Goal: Information Seeking & Learning: Learn about a topic

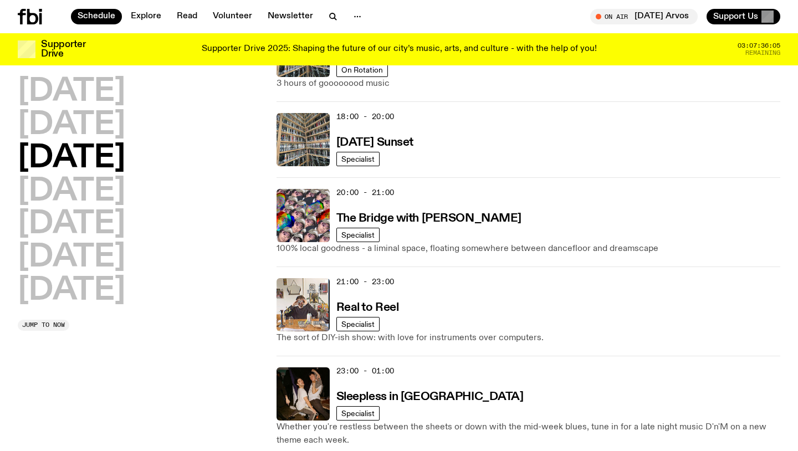
scroll to position [974, 0]
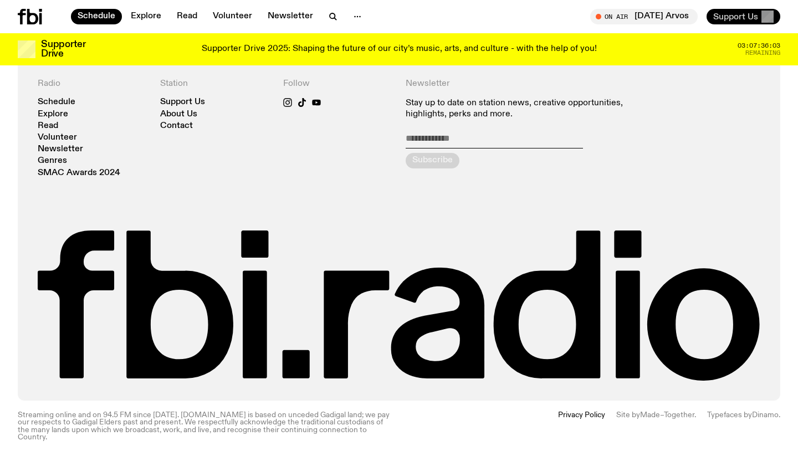
click at [735, 18] on span "Support Us" at bounding box center [735, 17] width 45 height 10
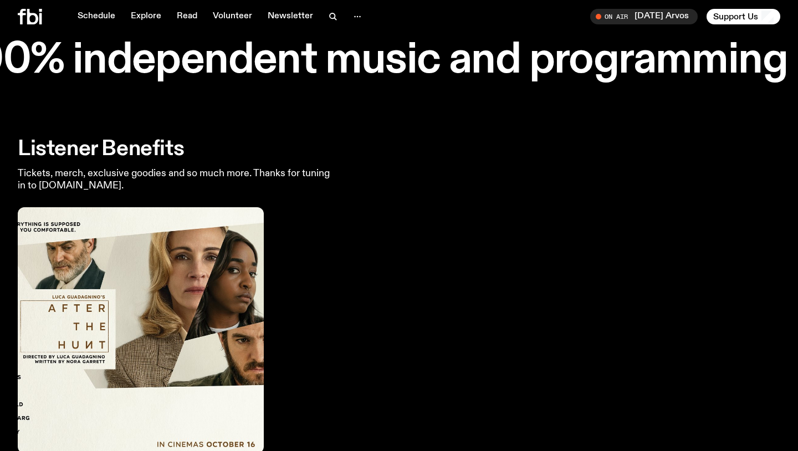
scroll to position [2062, 0]
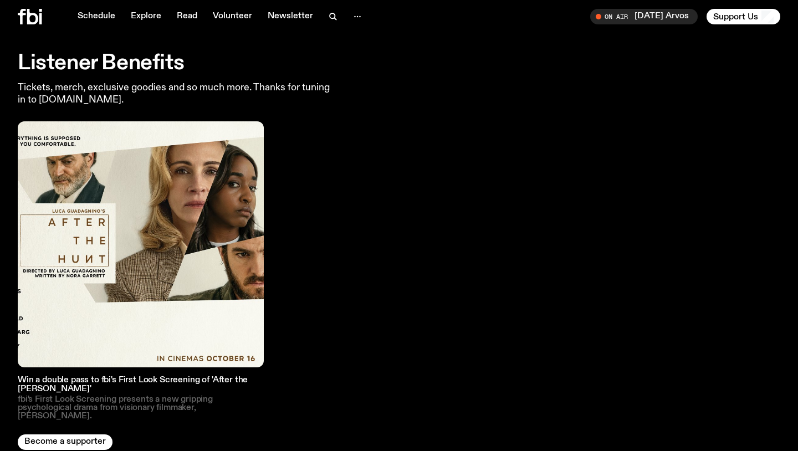
click at [60, 247] on img at bounding box center [141, 244] width 246 height 246
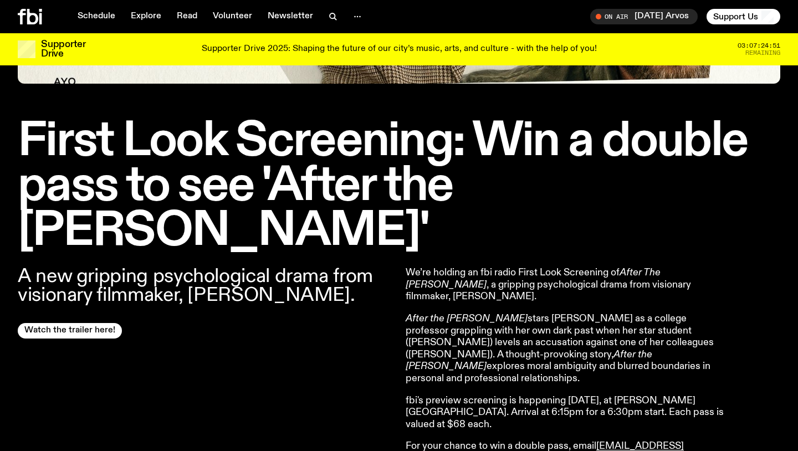
scroll to position [330, 0]
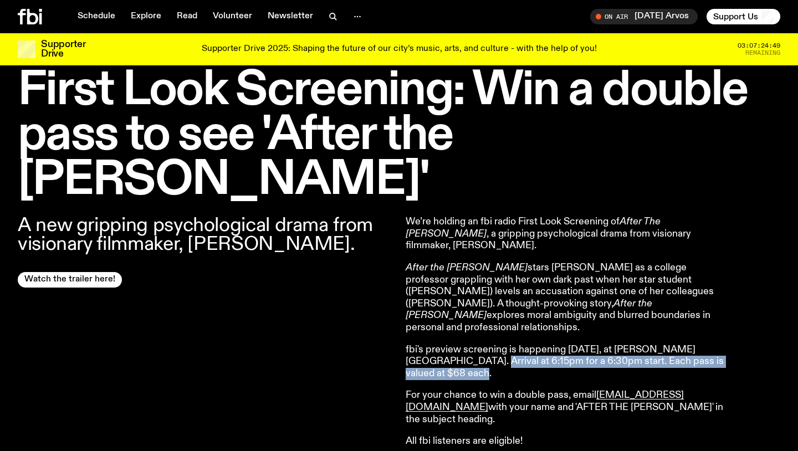
drag, startPoint x: 459, startPoint y: 307, endPoint x: 492, endPoint y: 315, distance: 34.1
click at [492, 344] on p "fbi's preview screening is happening Wednesday October 15, at Dendy's Newtown. …" at bounding box center [565, 362] width 319 height 36
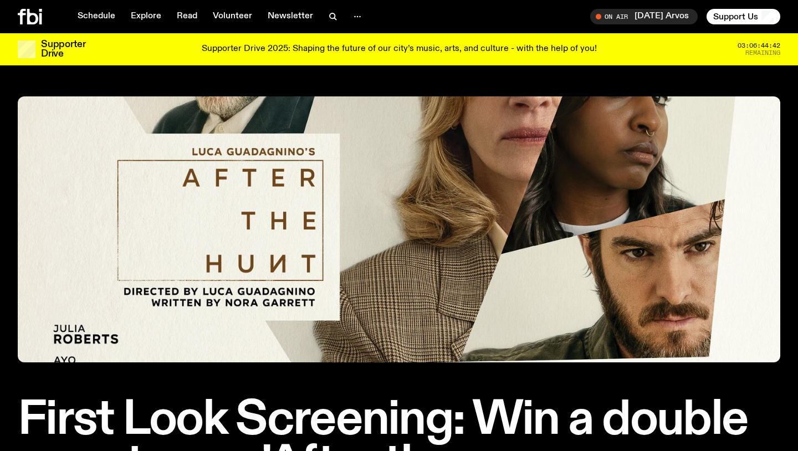
scroll to position [330, 0]
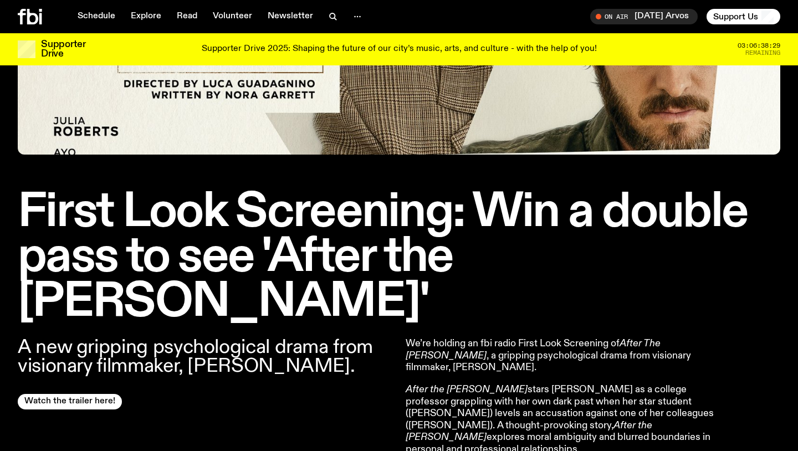
scroll to position [212, 0]
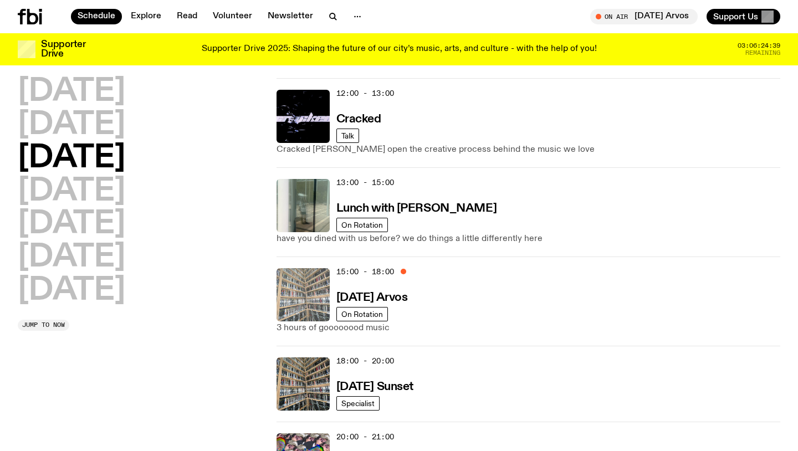
scroll to position [291, 0]
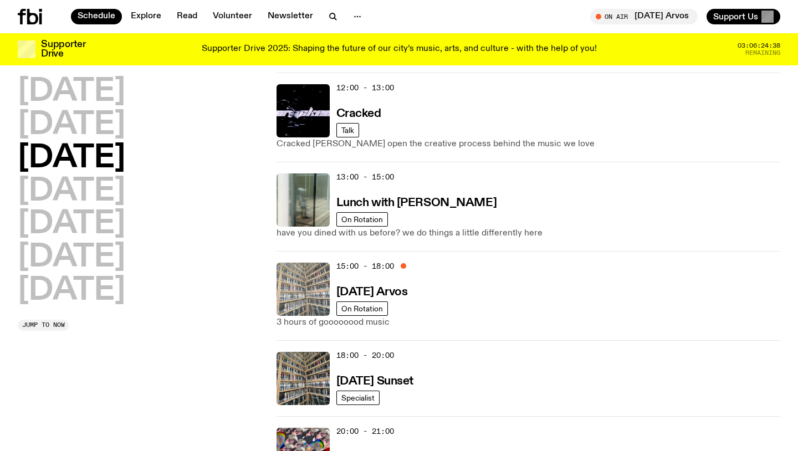
click at [305, 286] on img at bounding box center [302, 289] width 53 height 53
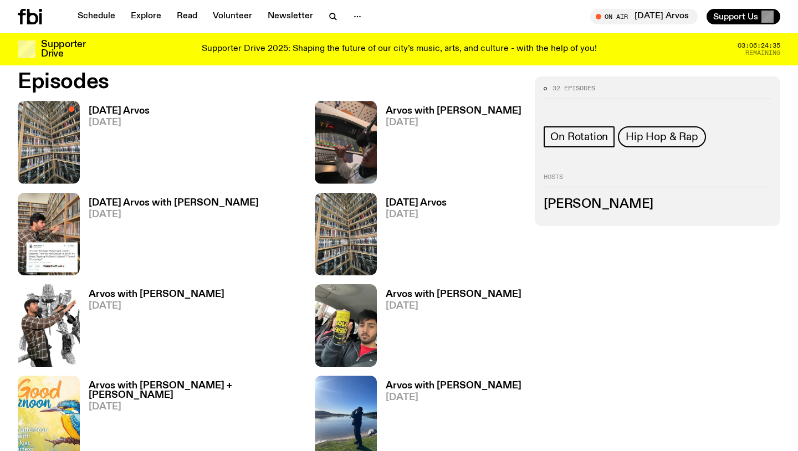
scroll to position [533, 0]
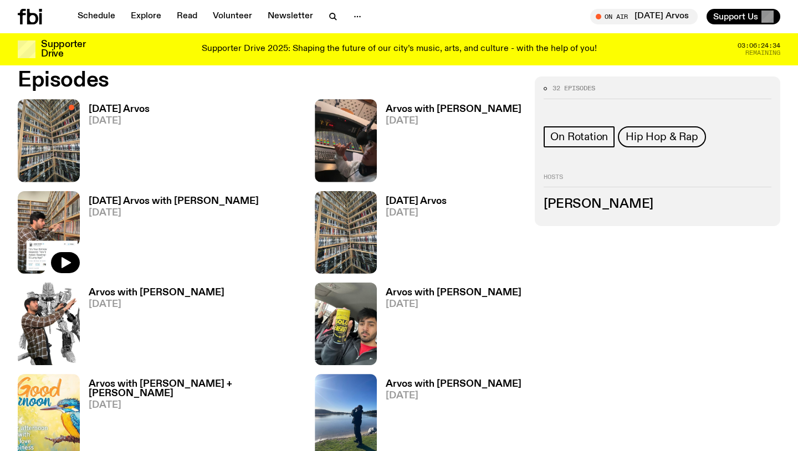
click at [44, 218] on img at bounding box center [49, 232] width 62 height 83
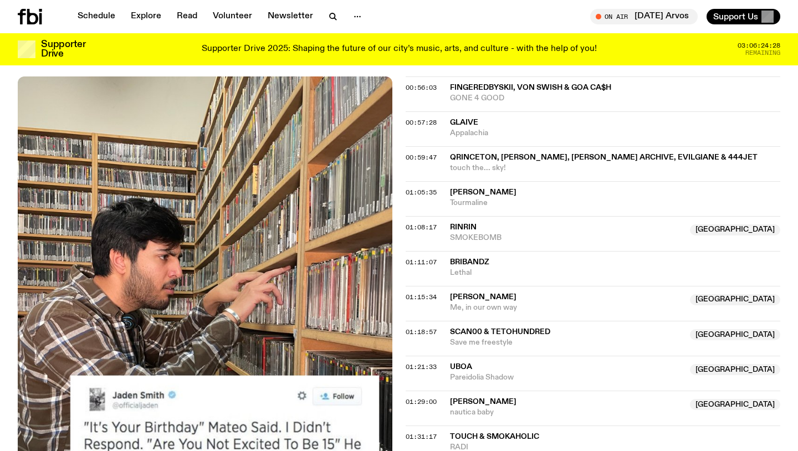
scroll to position [935, 0]
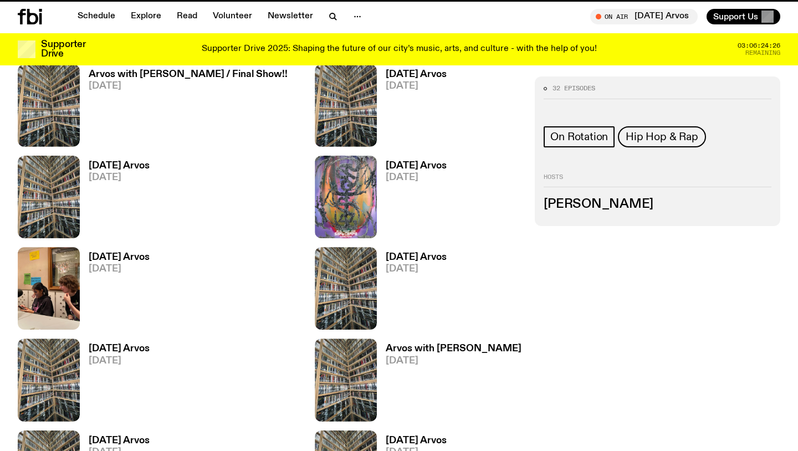
scroll to position [533, 0]
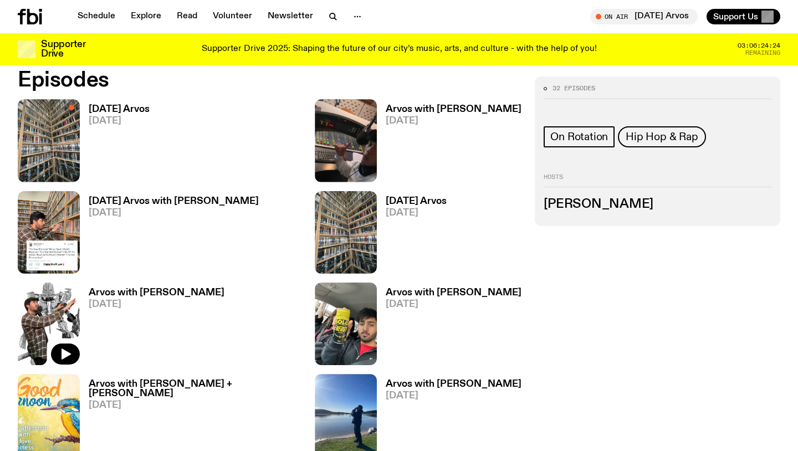
click at [63, 315] on img at bounding box center [49, 324] width 62 height 83
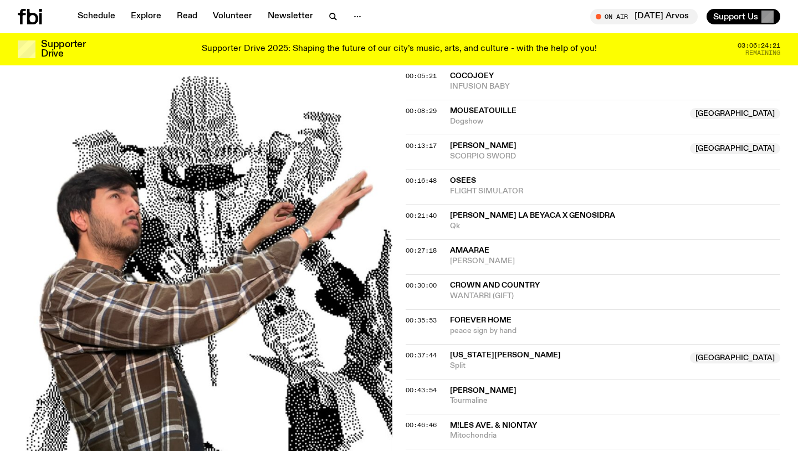
scroll to position [374, 0]
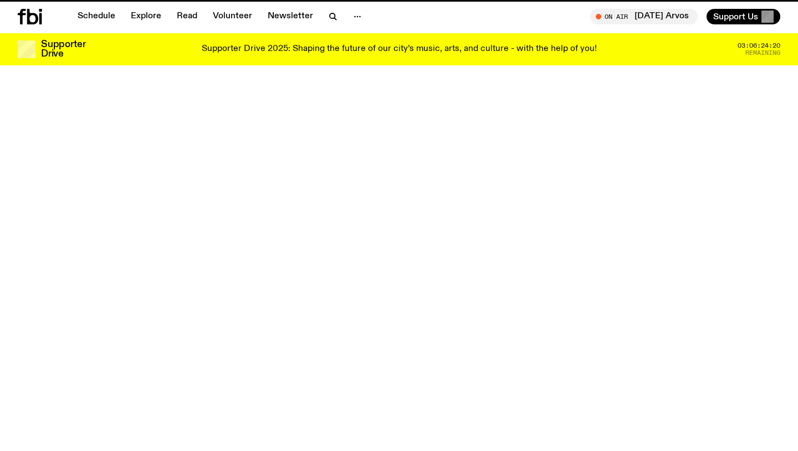
scroll to position [533, 0]
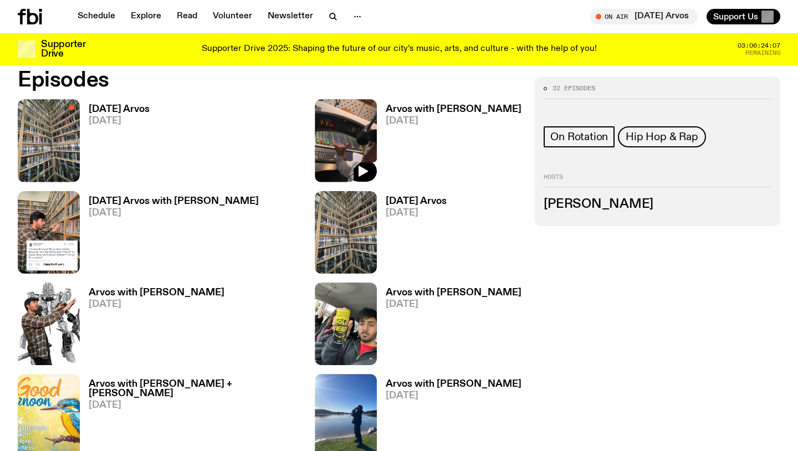
click at [315, 151] on img at bounding box center [346, 140] width 62 height 83
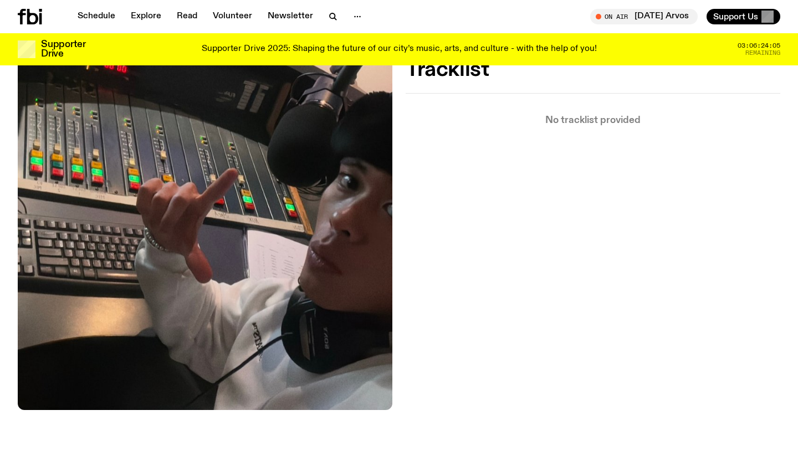
scroll to position [304, 0]
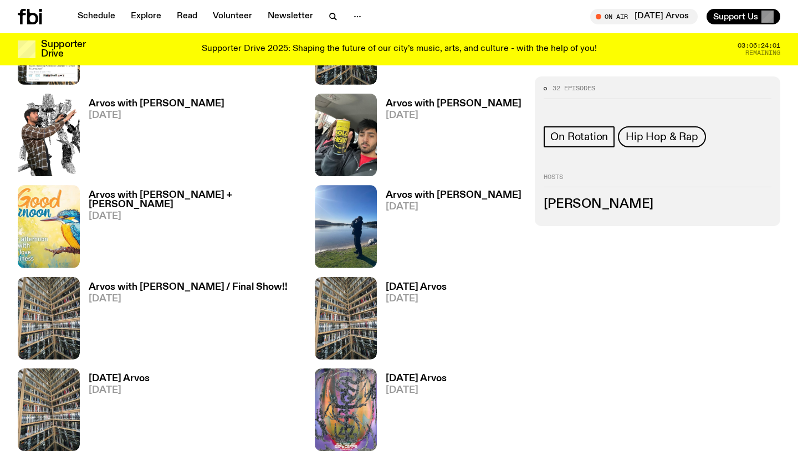
scroll to position [724, 0]
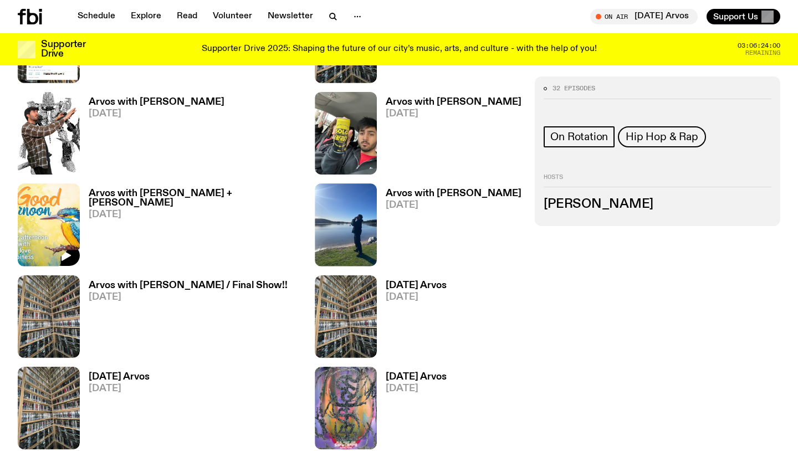
click at [50, 196] on img at bounding box center [49, 224] width 62 height 83
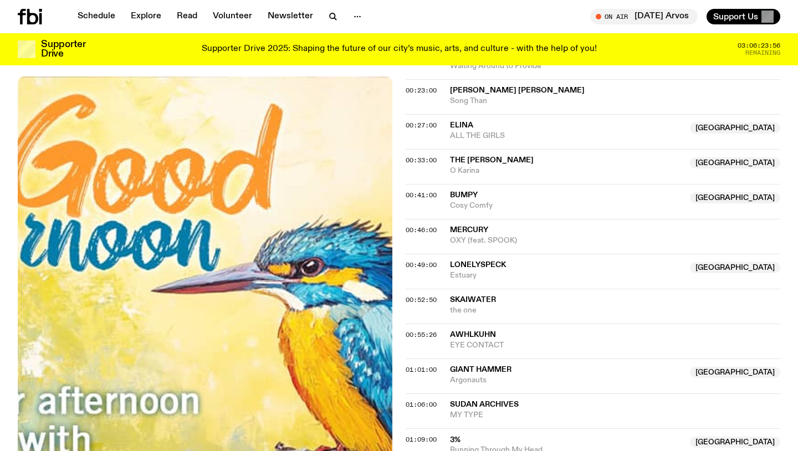
scroll to position [532, 0]
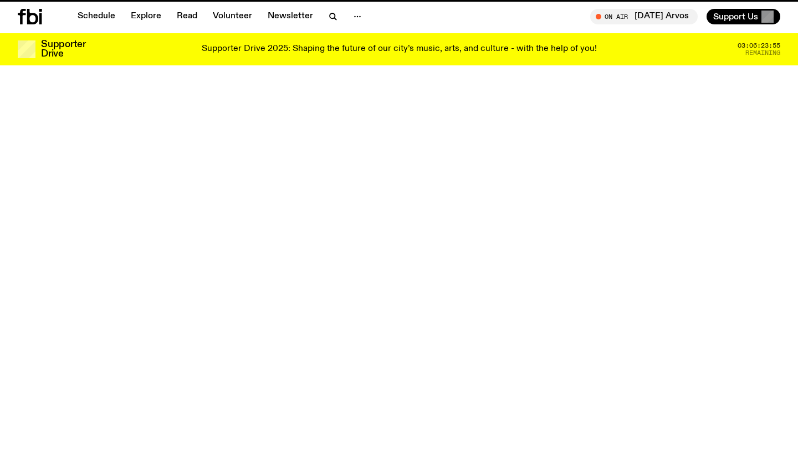
scroll to position [724, 0]
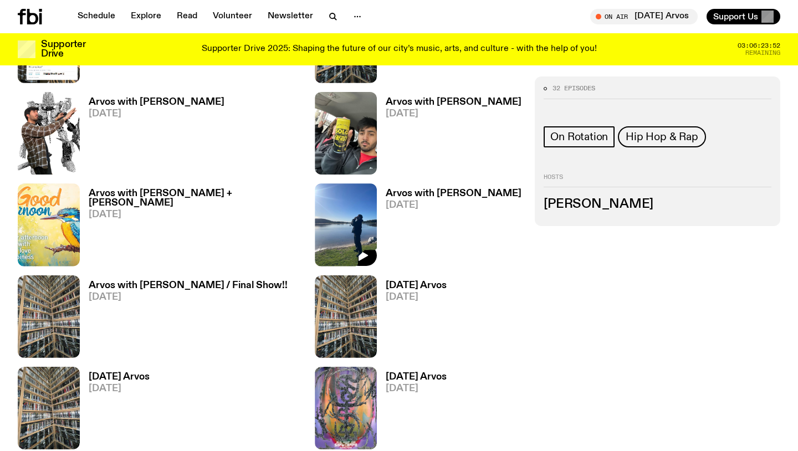
click at [315, 235] on img at bounding box center [346, 224] width 62 height 83
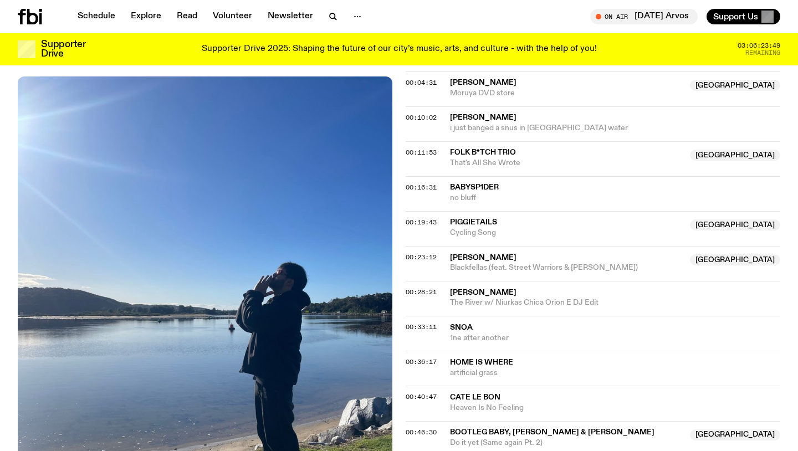
scroll to position [419, 0]
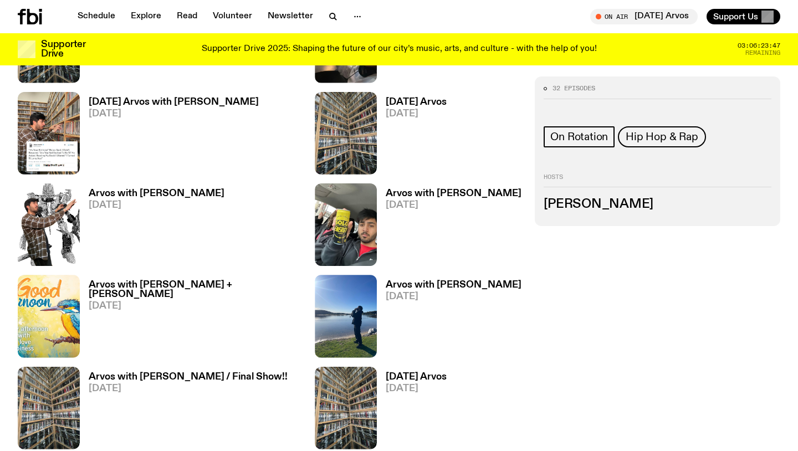
scroll to position [619, 0]
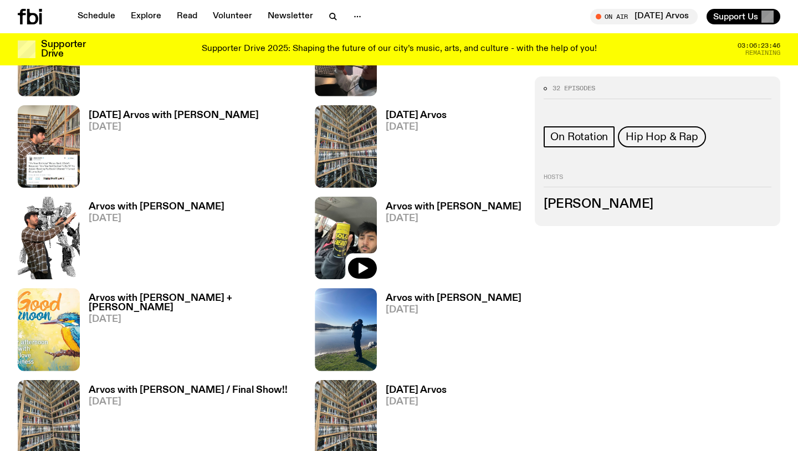
click at [315, 220] on img at bounding box center [346, 238] width 62 height 83
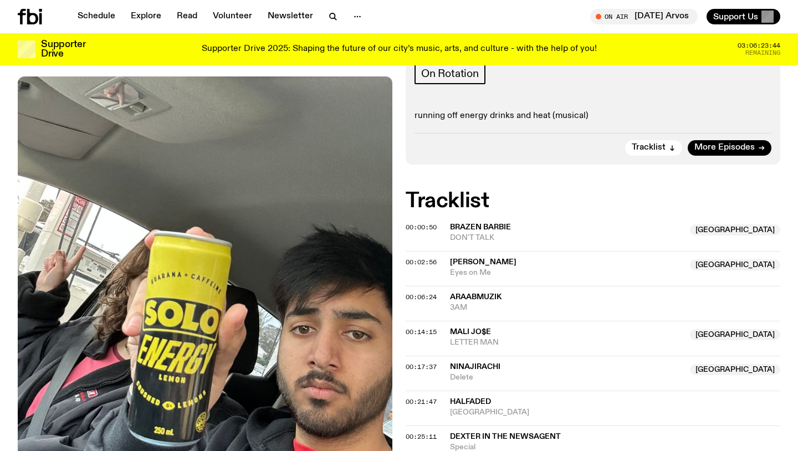
scroll to position [181, 0]
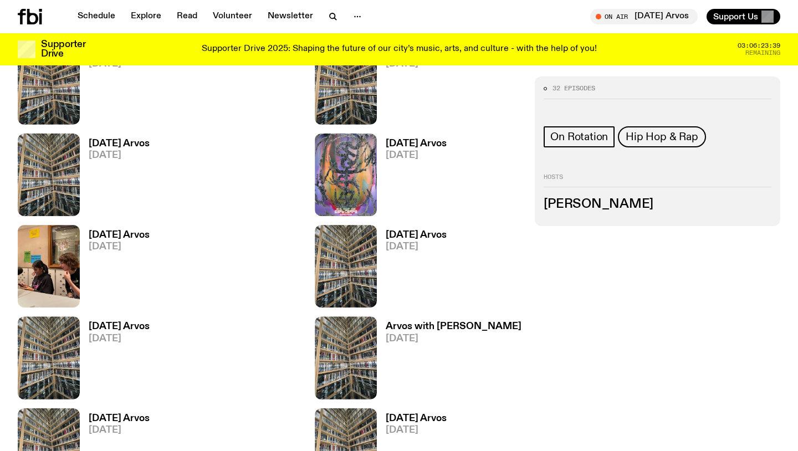
scroll to position [982, 0]
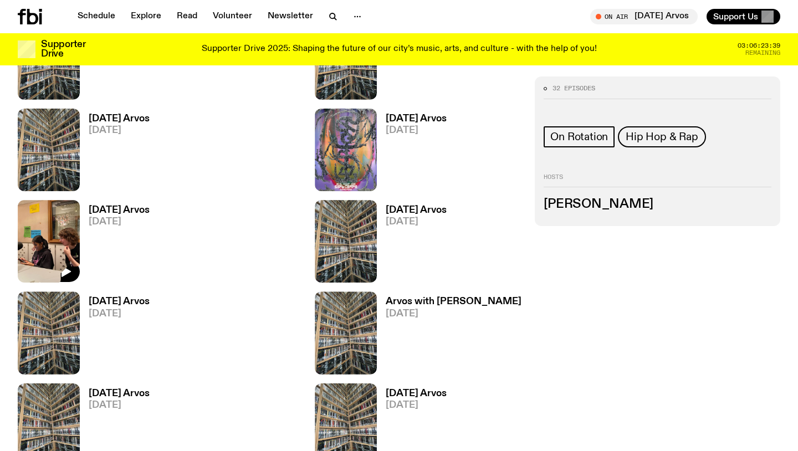
click at [19, 202] on img at bounding box center [49, 241] width 62 height 83
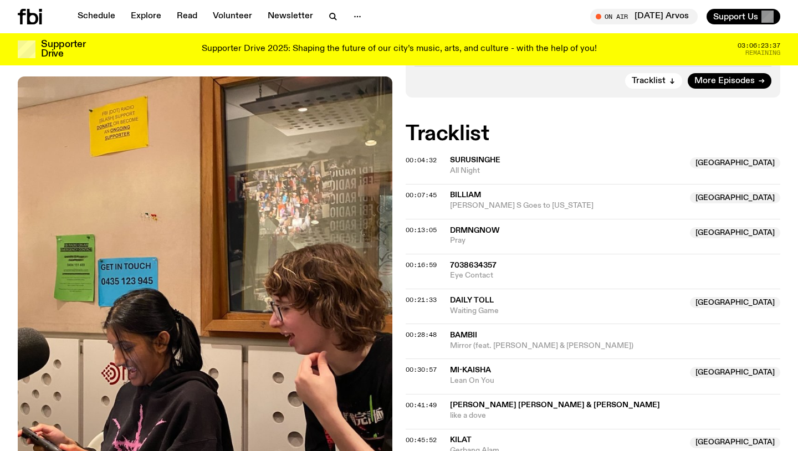
scroll to position [295, 0]
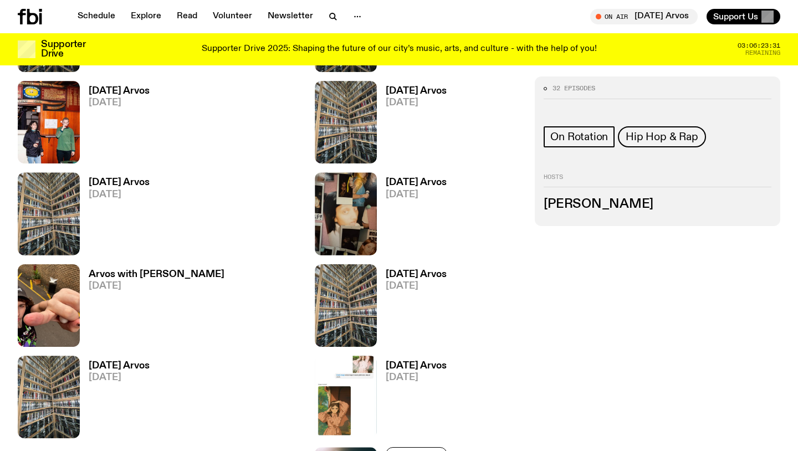
scroll to position [1377, 0]
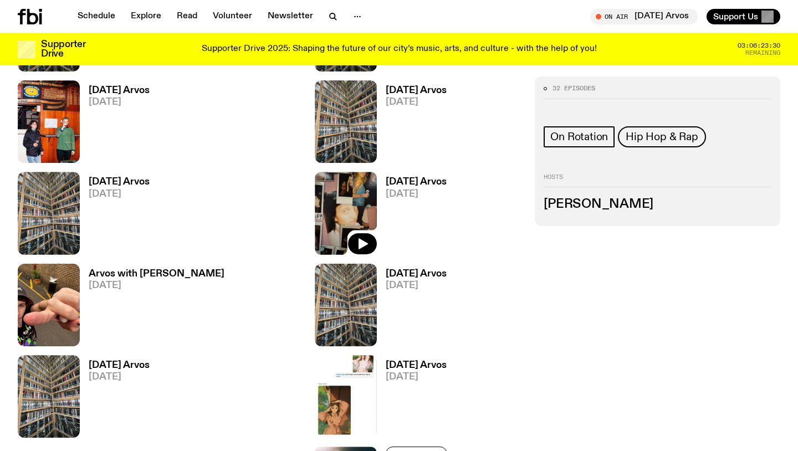
click at [315, 221] on img at bounding box center [346, 213] width 62 height 83
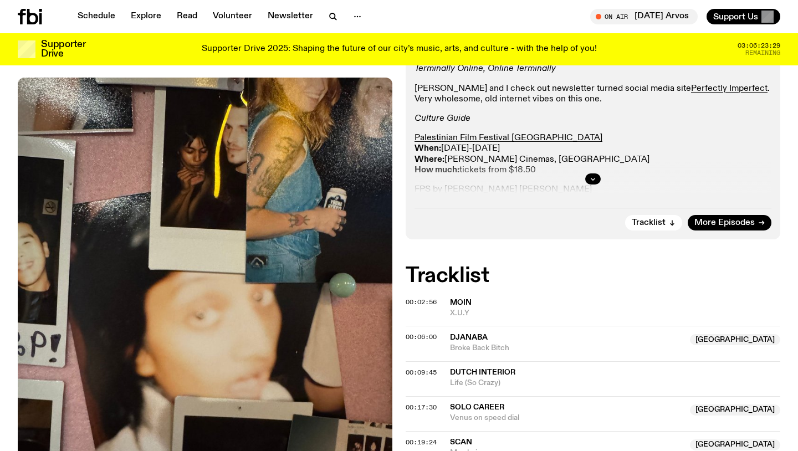
scroll to position [287, 0]
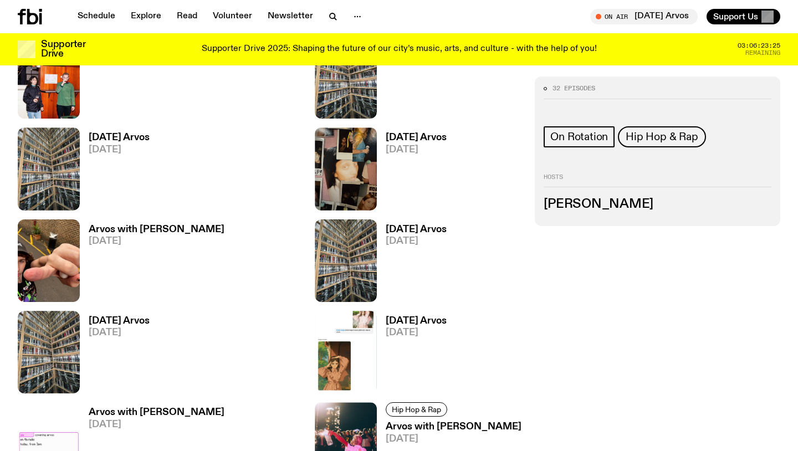
scroll to position [1426, 0]
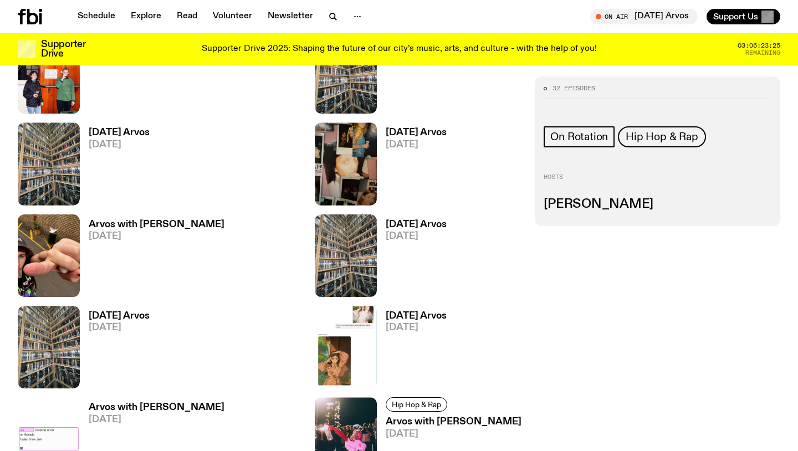
click at [64, 246] on img at bounding box center [49, 255] width 62 height 83
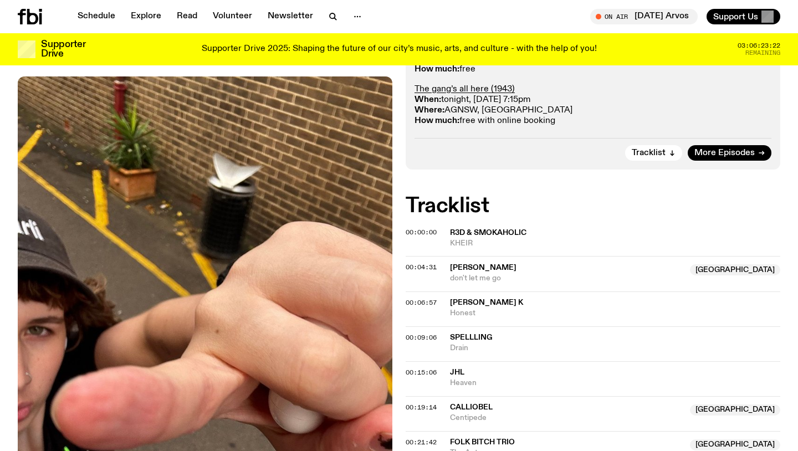
scroll to position [329, 0]
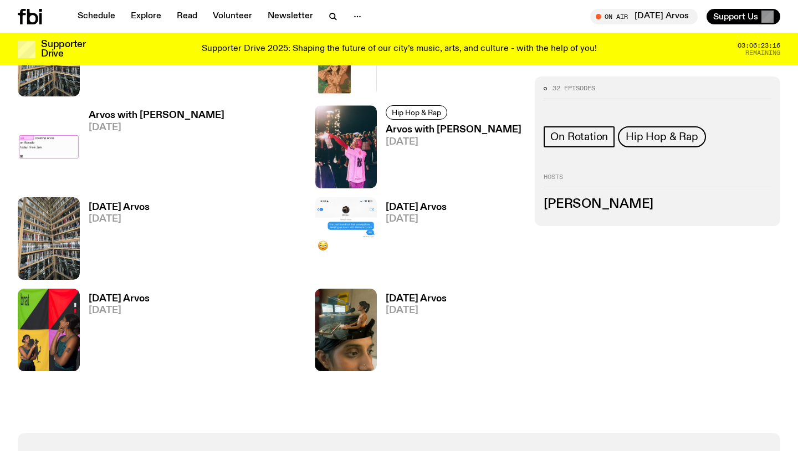
scroll to position [1721, 0]
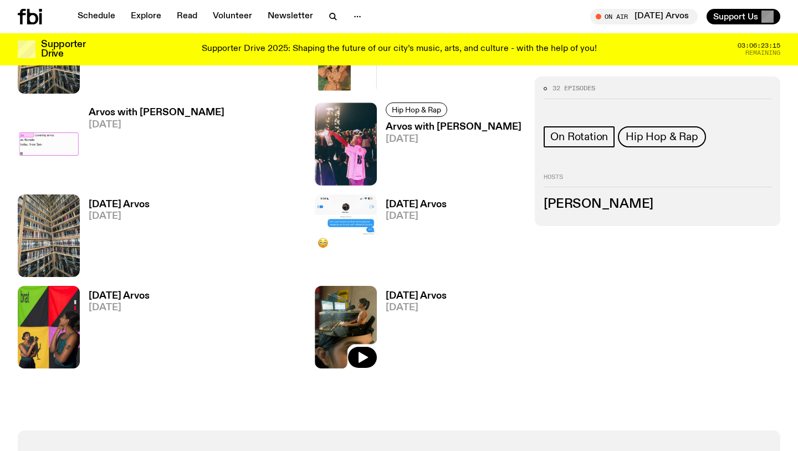
click at [315, 319] on img at bounding box center [346, 327] width 62 height 83
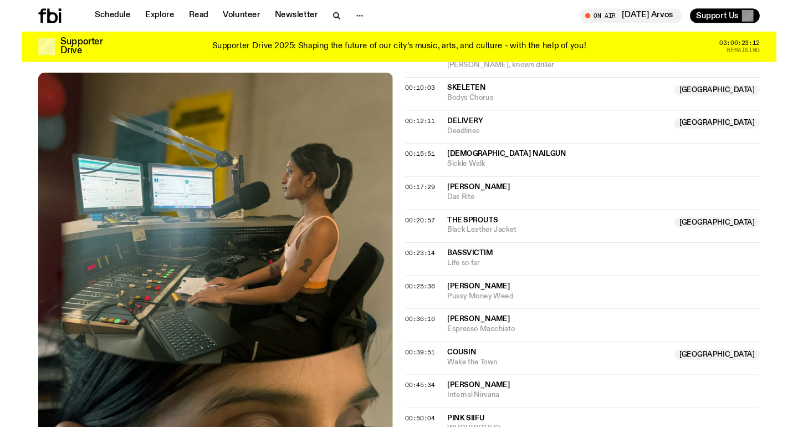
scroll to position [513, 0]
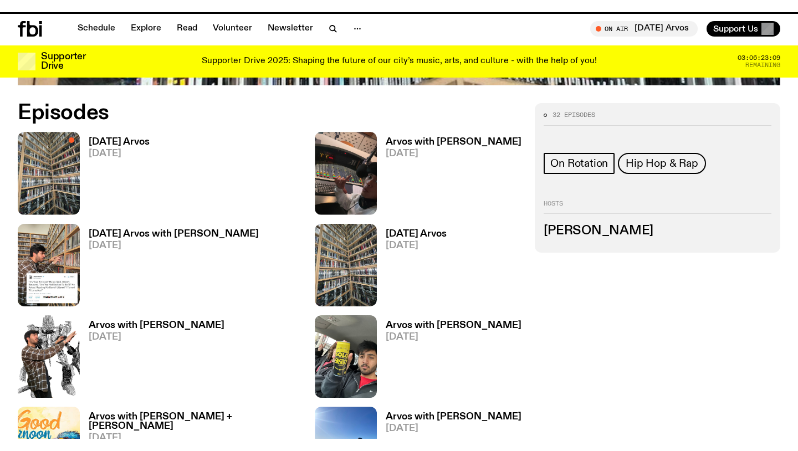
scroll to position [1721, 0]
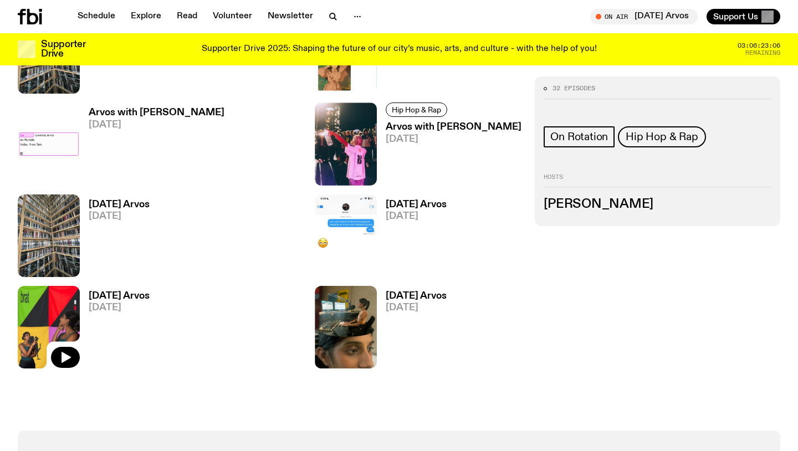
click at [58, 307] on img at bounding box center [49, 327] width 62 height 83
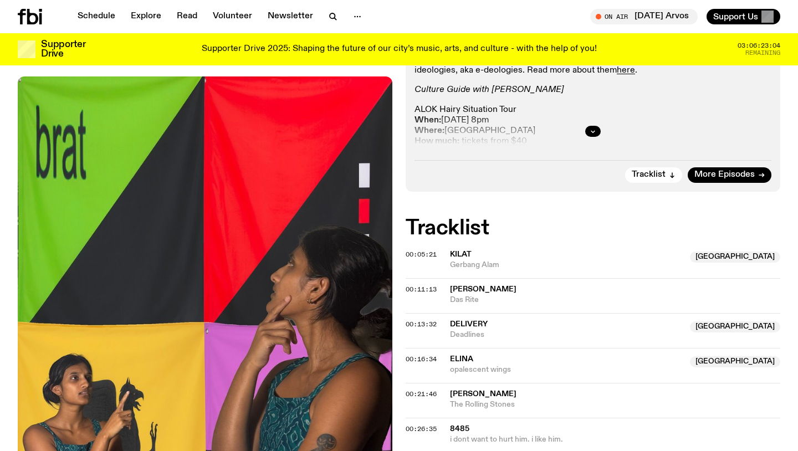
scroll to position [327, 0]
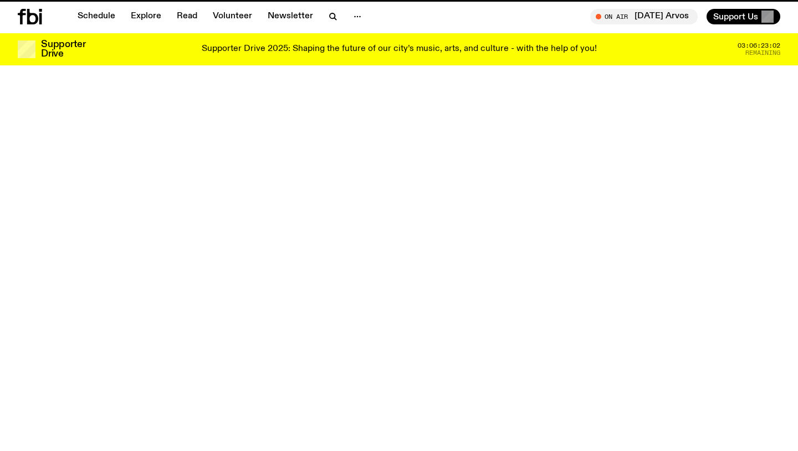
scroll to position [1721, 0]
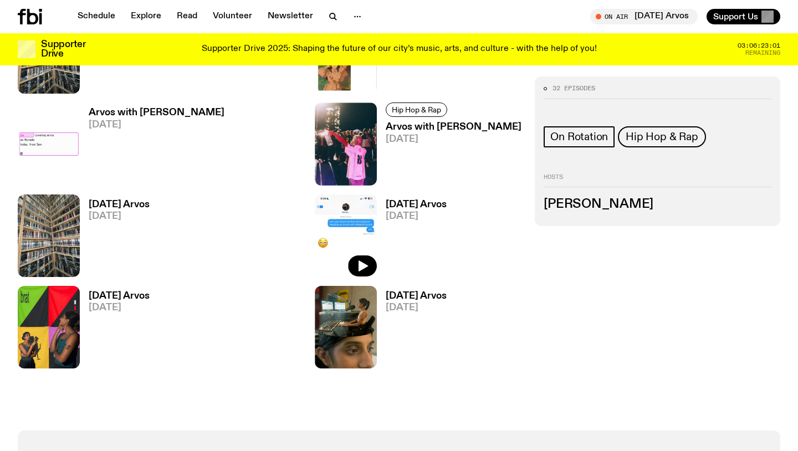
click at [315, 211] on img at bounding box center [346, 235] width 62 height 83
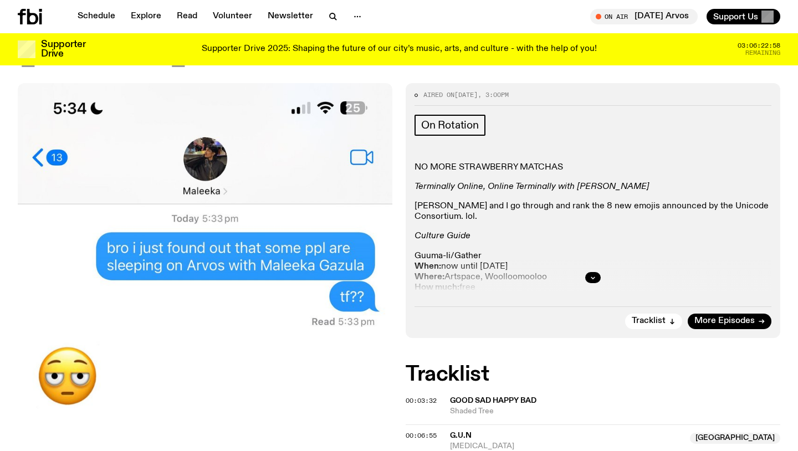
scroll to position [143, 0]
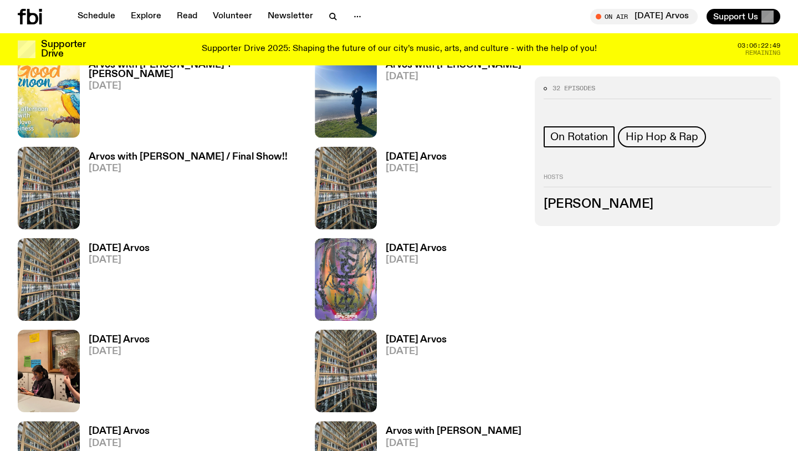
scroll to position [737, 0]
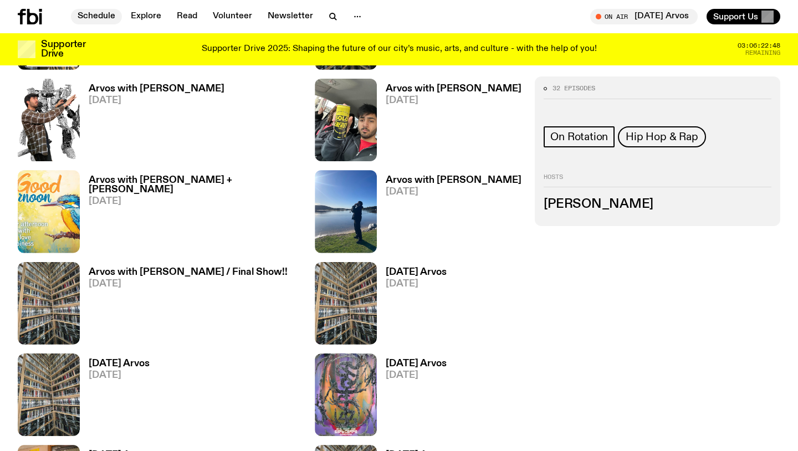
click at [99, 16] on link "Schedule" at bounding box center [96, 17] width 51 height 16
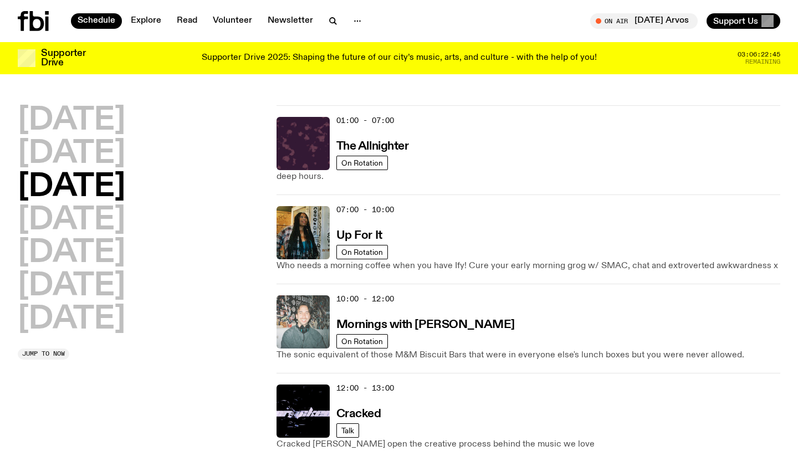
click at [312, 323] on img at bounding box center [302, 321] width 53 height 53
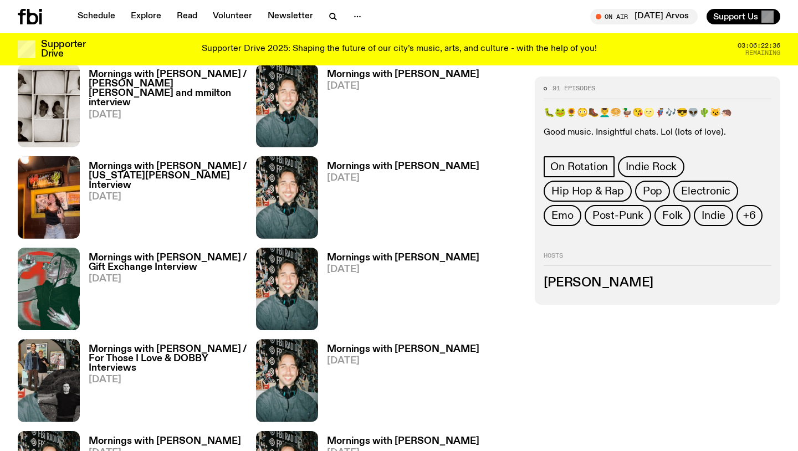
scroll to position [607, 0]
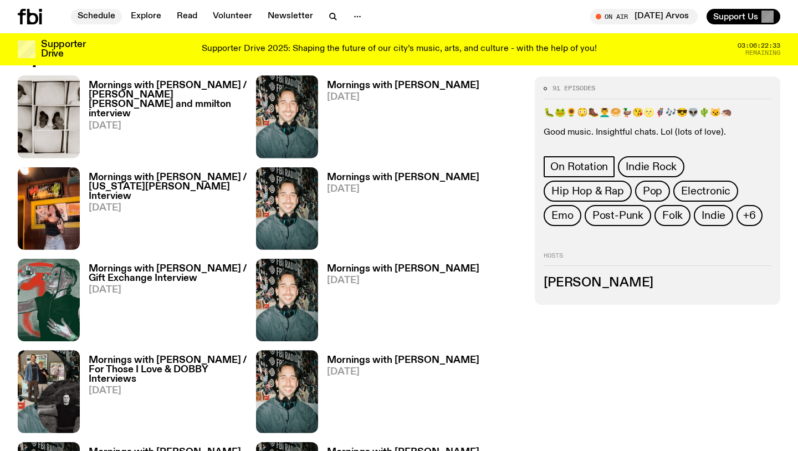
click at [99, 16] on link "Schedule" at bounding box center [96, 17] width 51 height 16
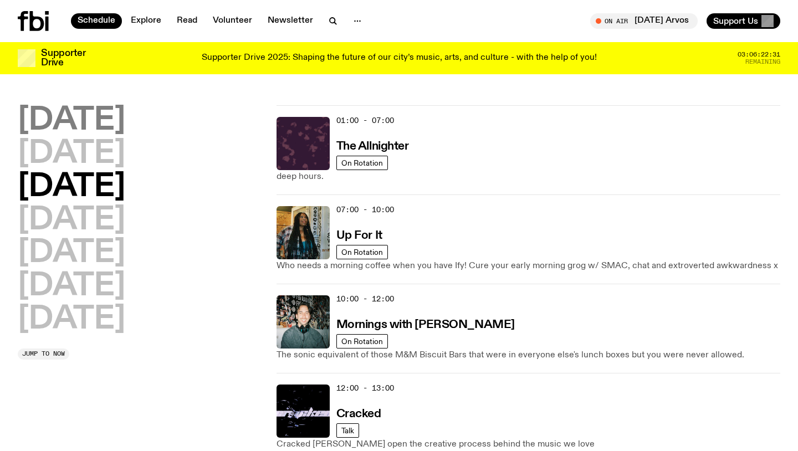
click at [121, 127] on h2 "Monday" at bounding box center [71, 120] width 107 height 31
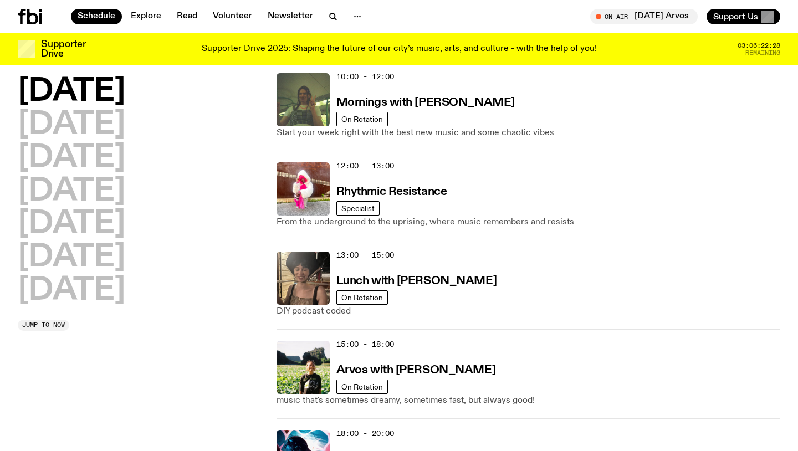
scroll to position [215, 0]
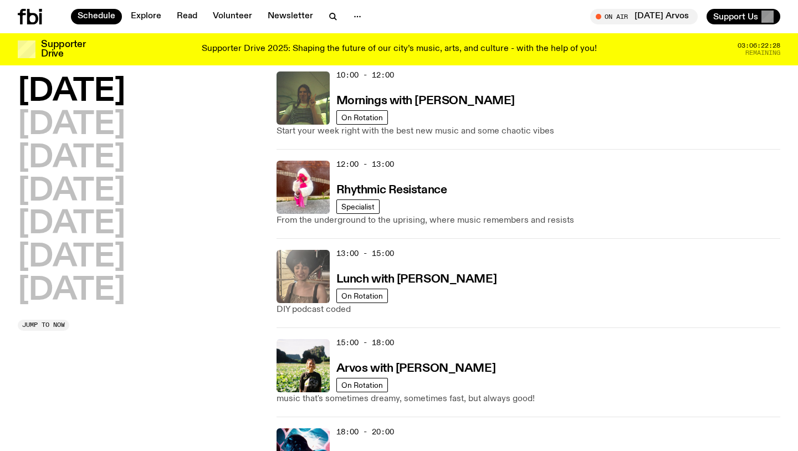
click at [299, 268] on img at bounding box center [302, 276] width 53 height 53
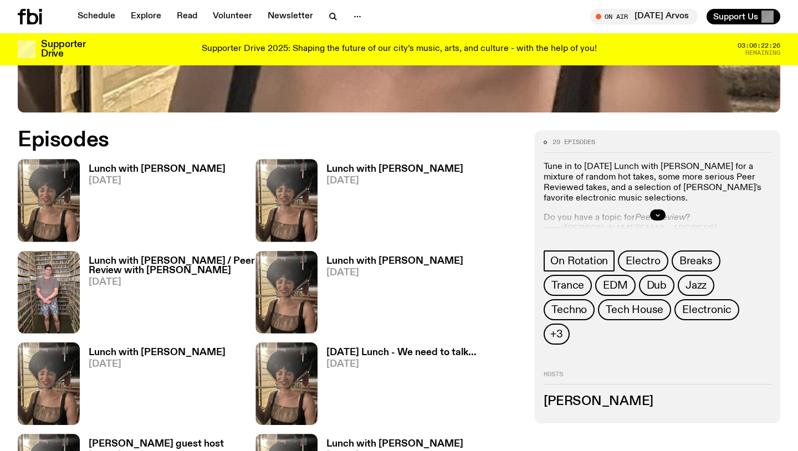
scroll to position [474, 0]
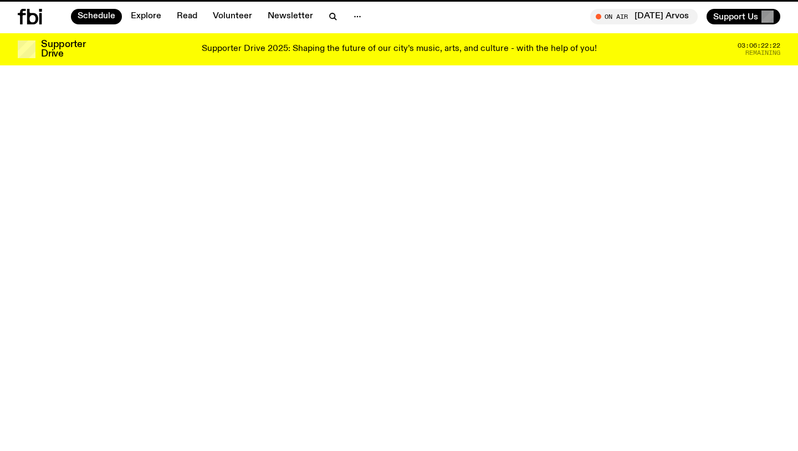
scroll to position [215, 0]
